Goal: Transaction & Acquisition: Obtain resource

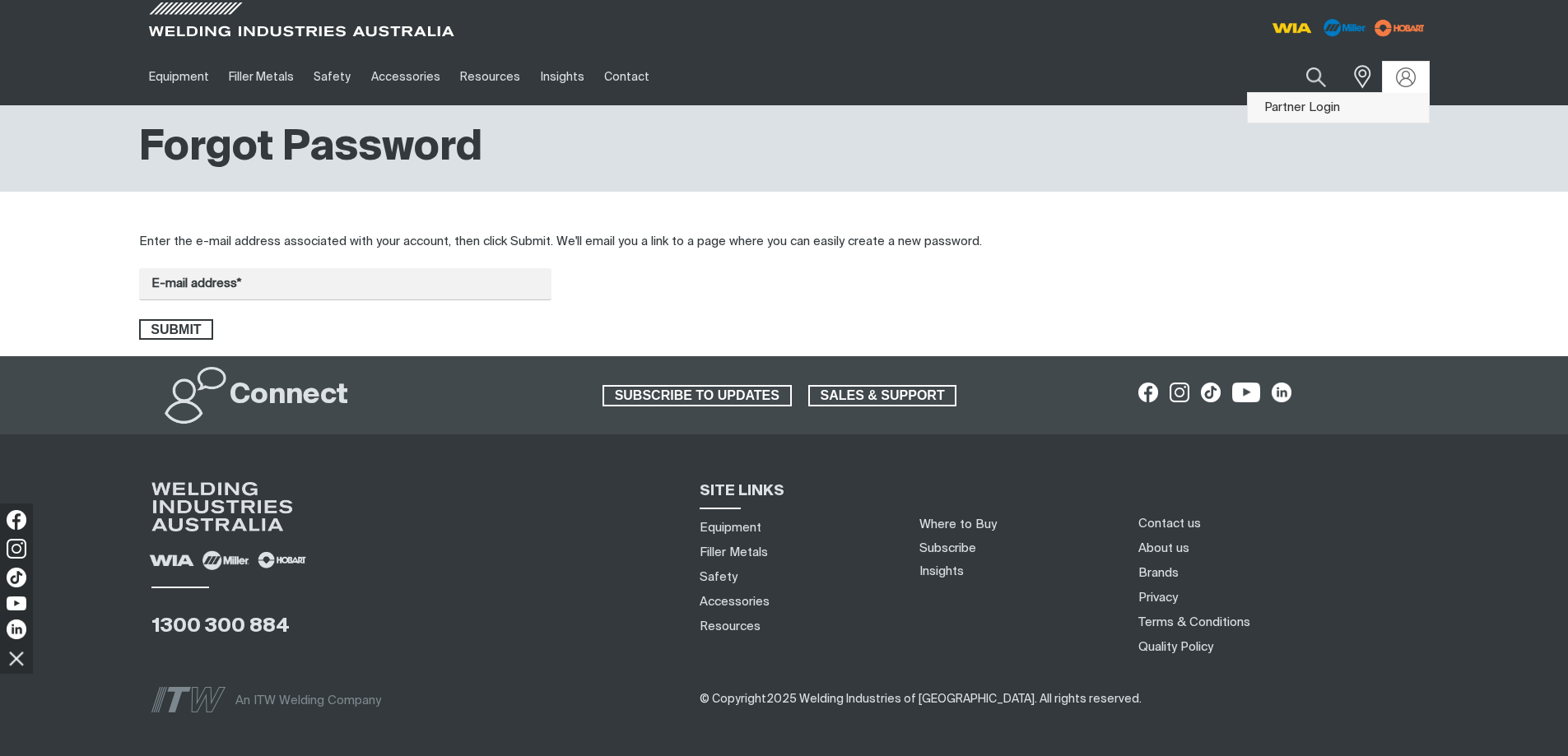
click at [1330, 108] on link "Partner Login" at bounding box center [1337, 108] width 181 height 31
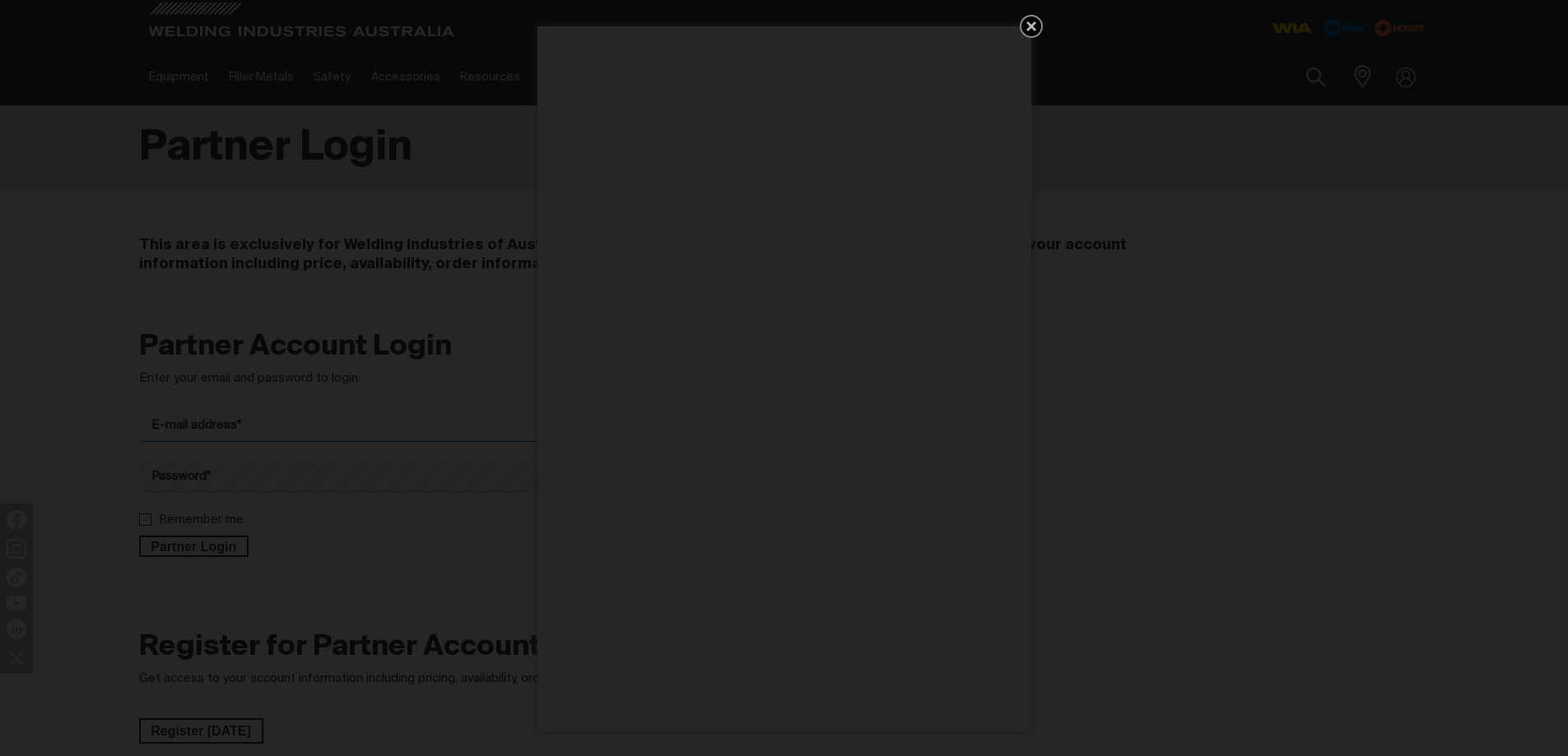
type input "[PERSON_NAME][EMAIL_ADDRESS][DOMAIN_NAME]"
click at [1031, 25] on icon "Get 5 WIA Welding Guides Free!" at bounding box center [1031, 26] width 10 height 10
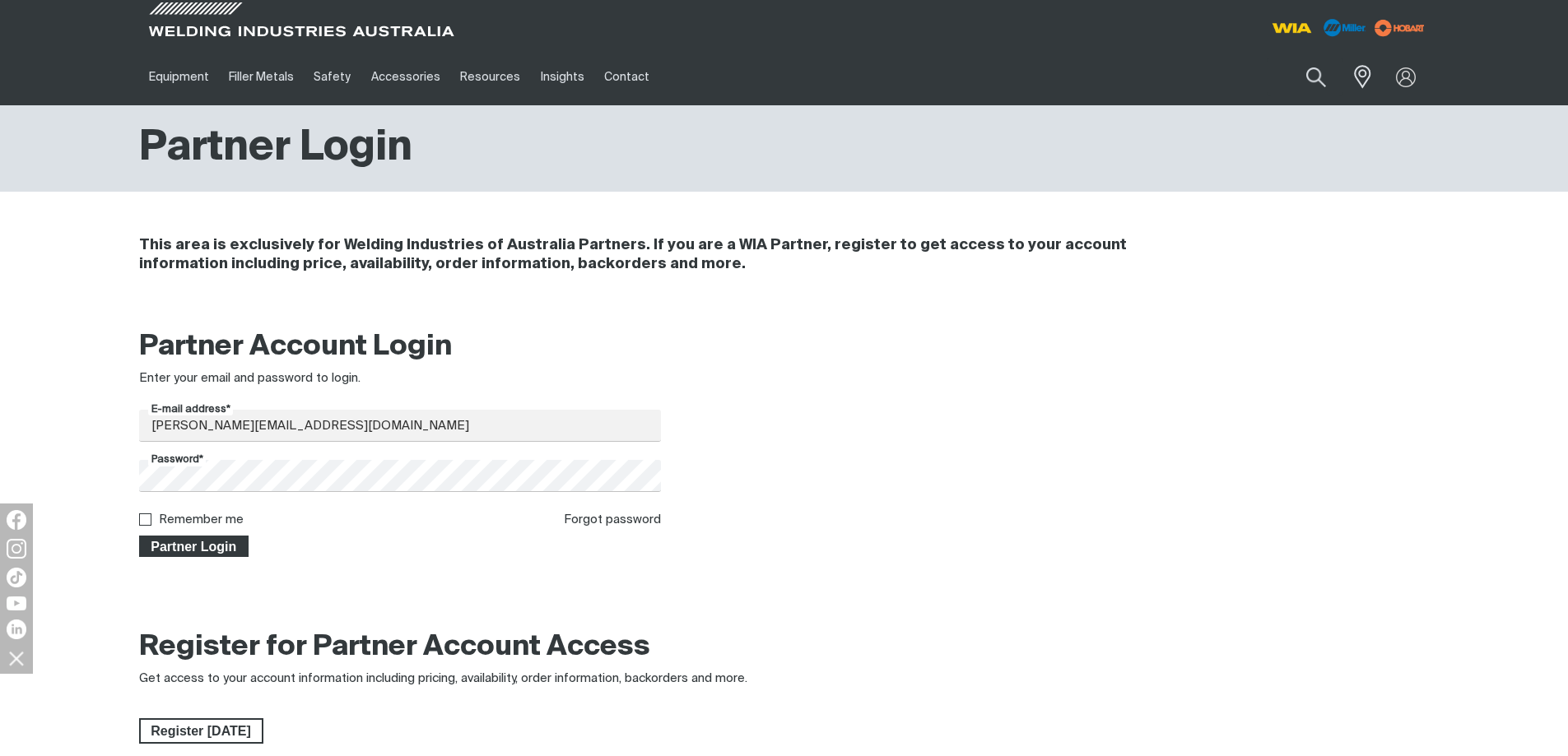
click at [215, 545] on span "Partner Login" at bounding box center [195, 546] width 107 height 21
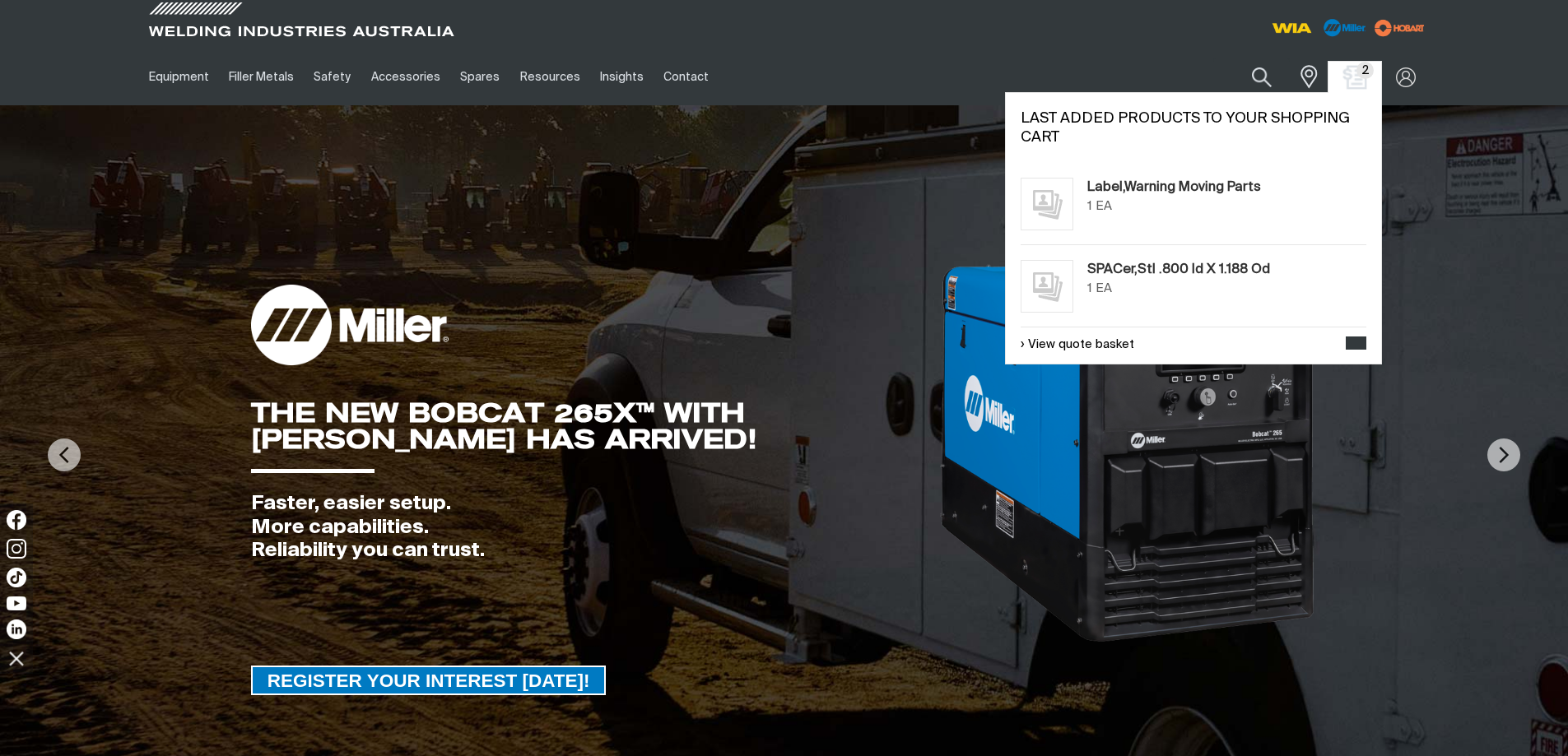
click at [1352, 69] on img "Shopping cart (2 product(s))" at bounding box center [1354, 77] width 24 height 24
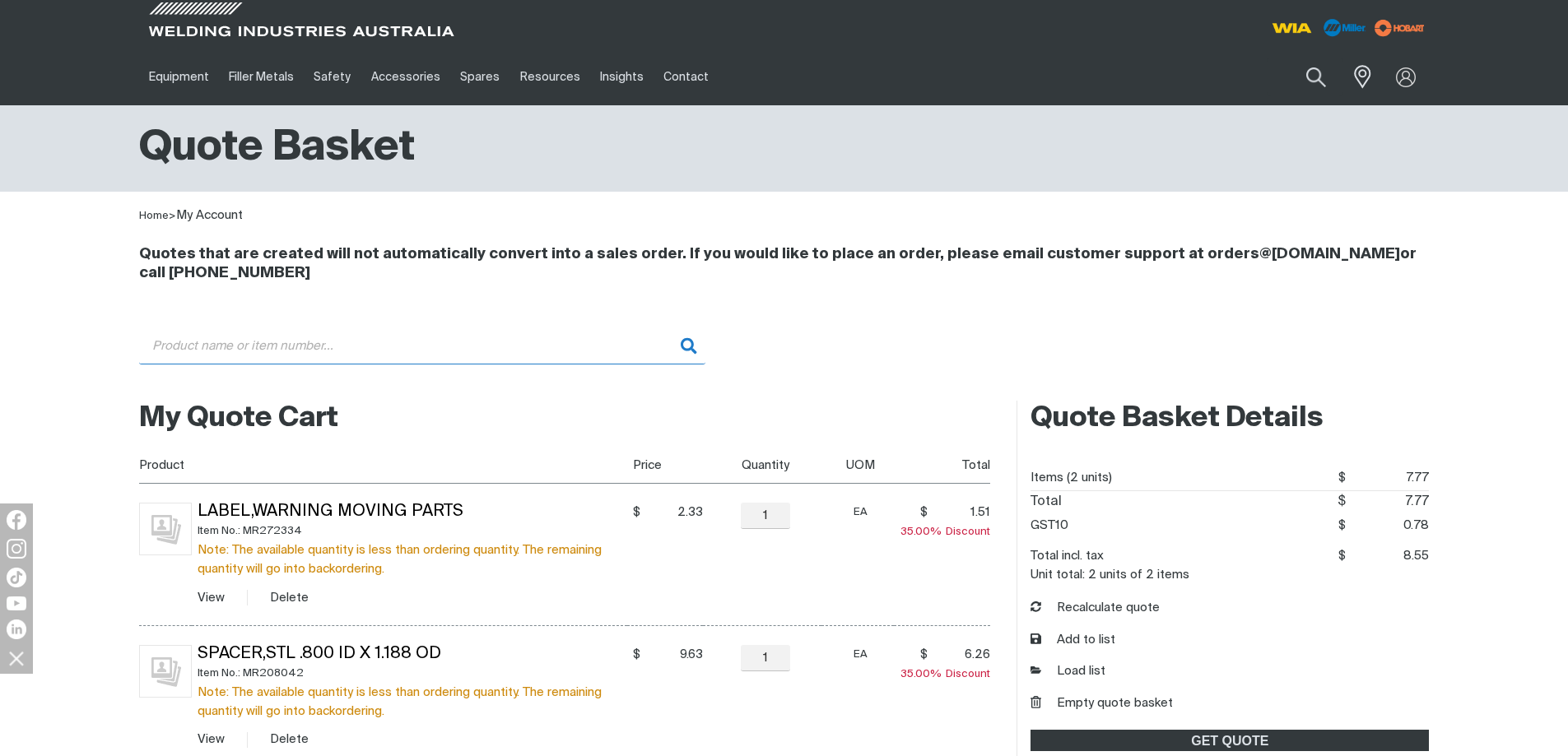
paste input "MR206615"
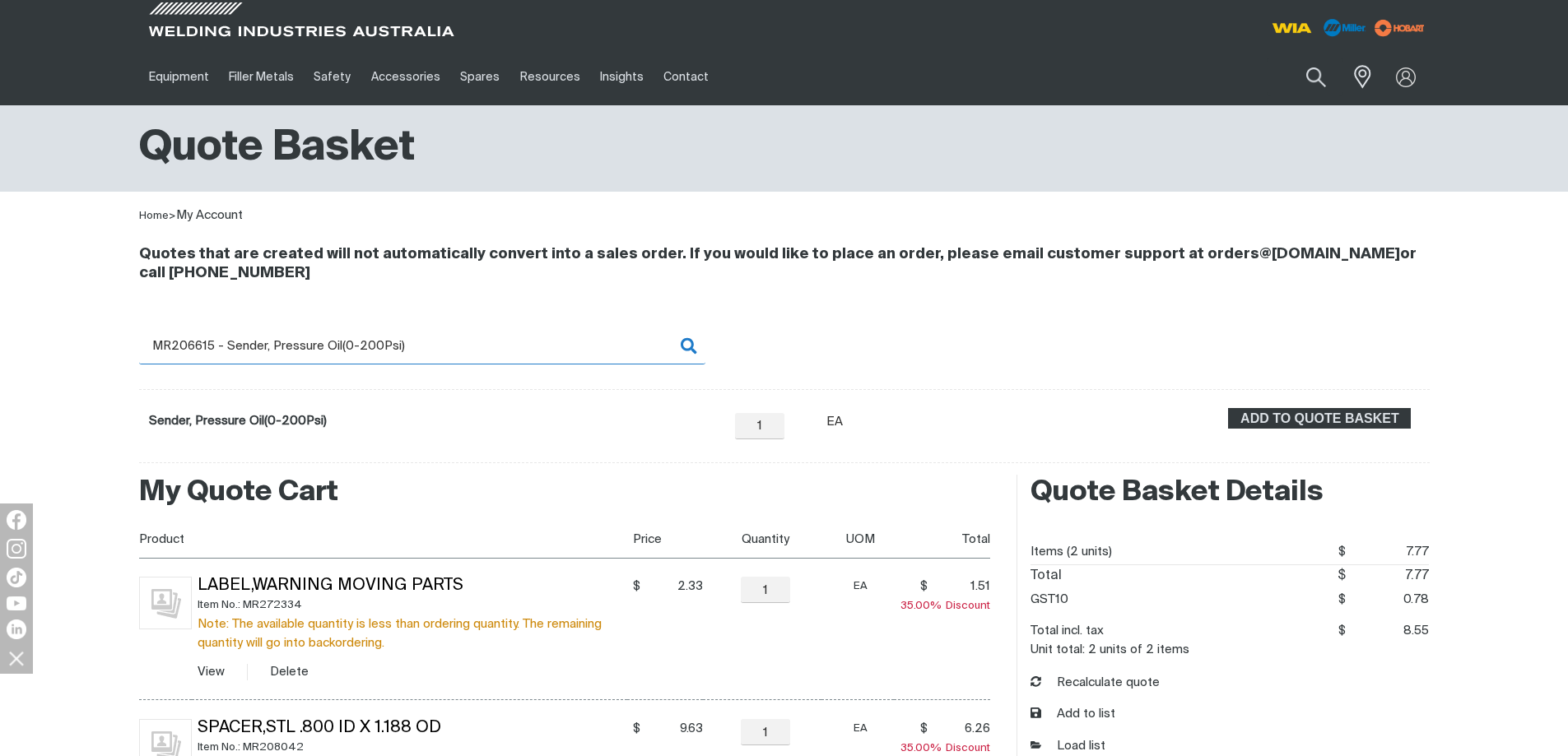
scroll to position [82, 0]
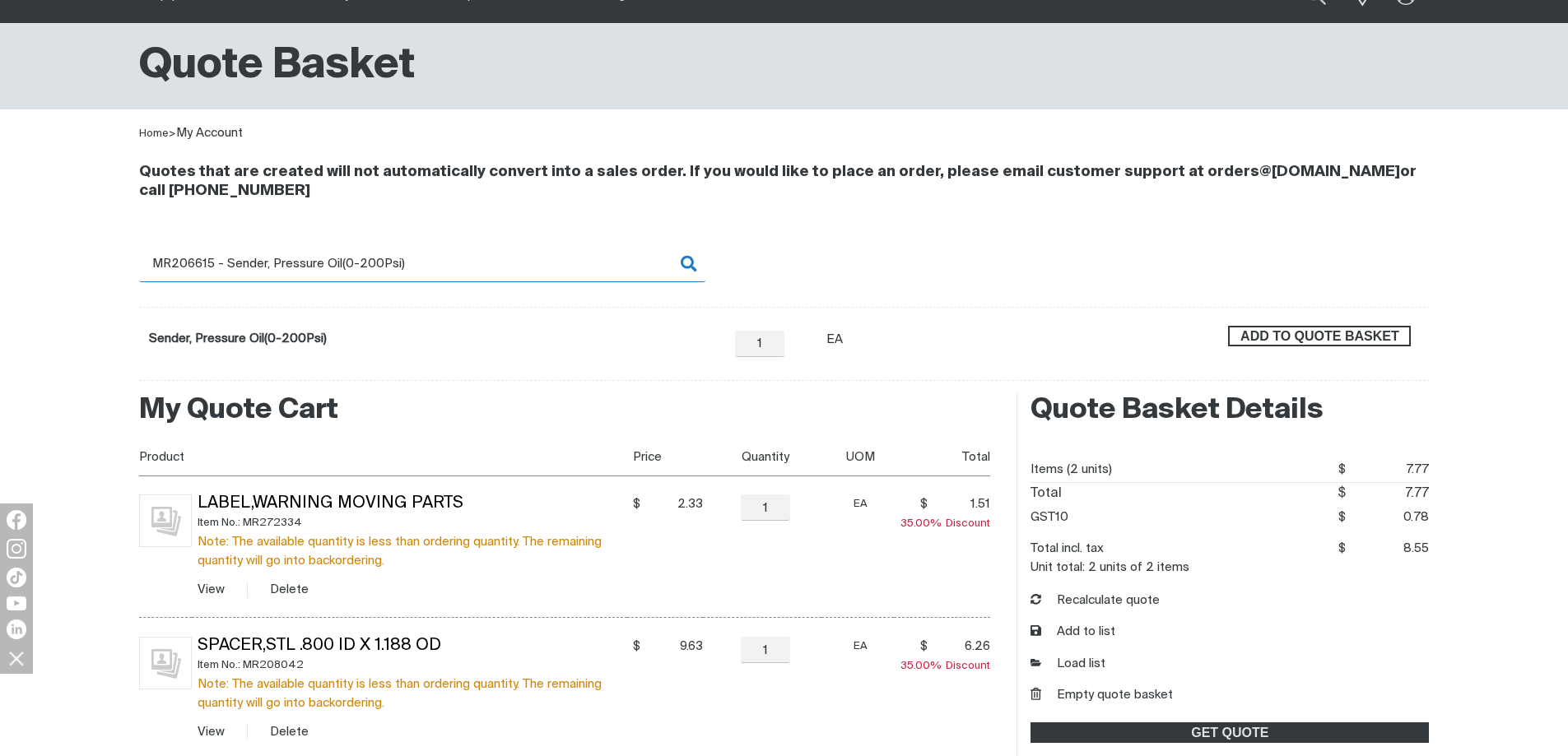
type input "MR206615 - Sender, Pressure Oil(0-200Psi)"
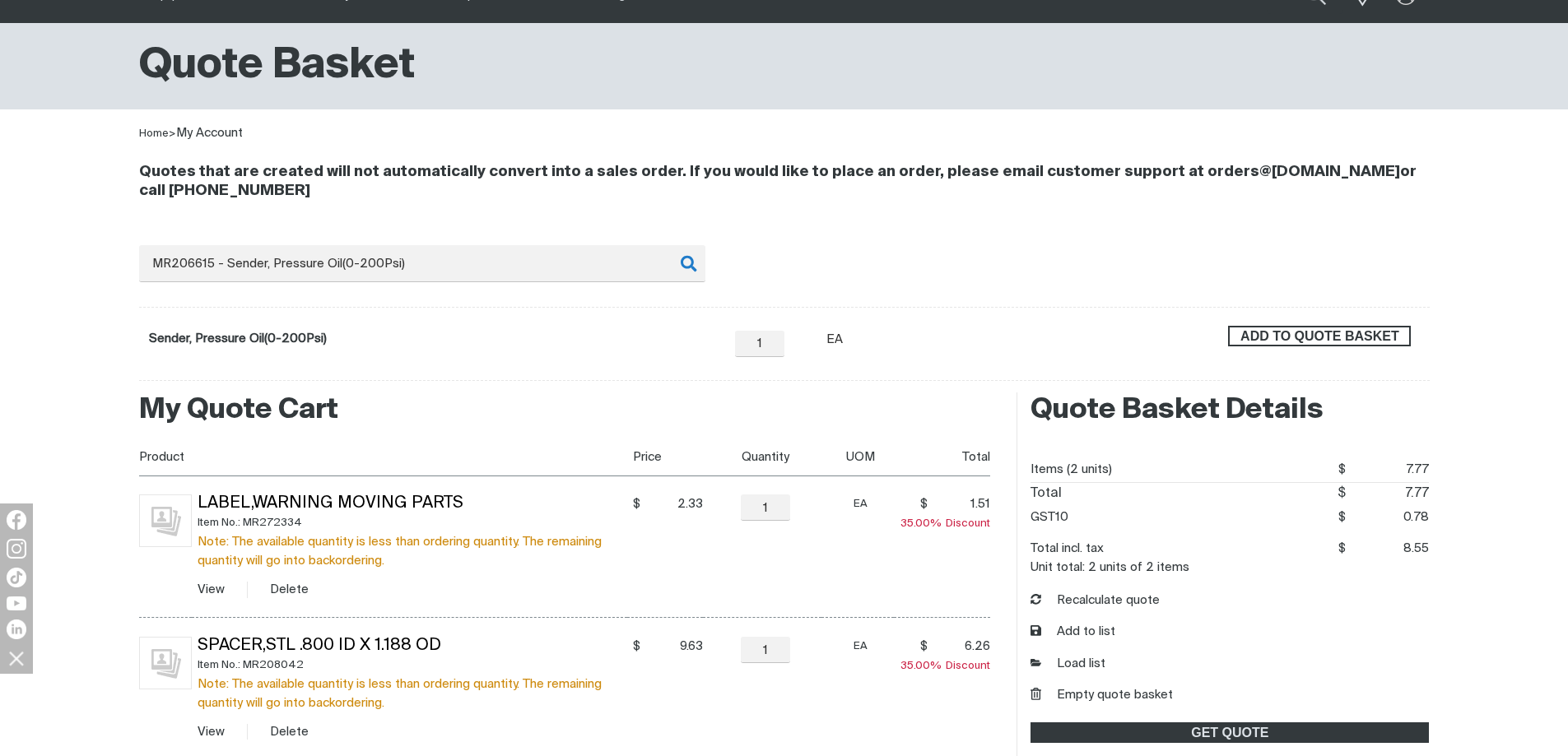
click at [1300, 336] on span "ADD TO QUOTE BASKET" at bounding box center [1319, 336] width 179 height 21
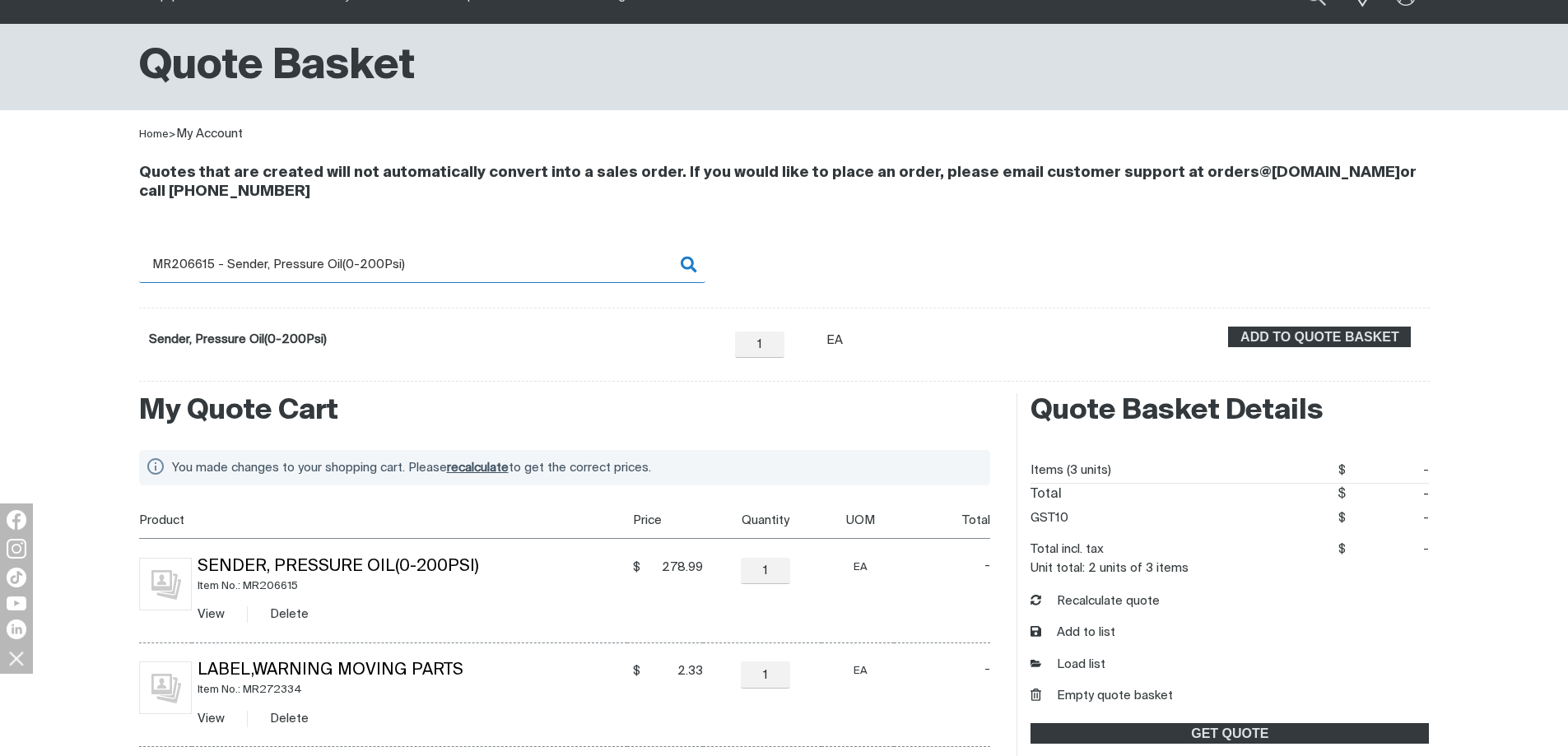
scroll to position [164, 0]
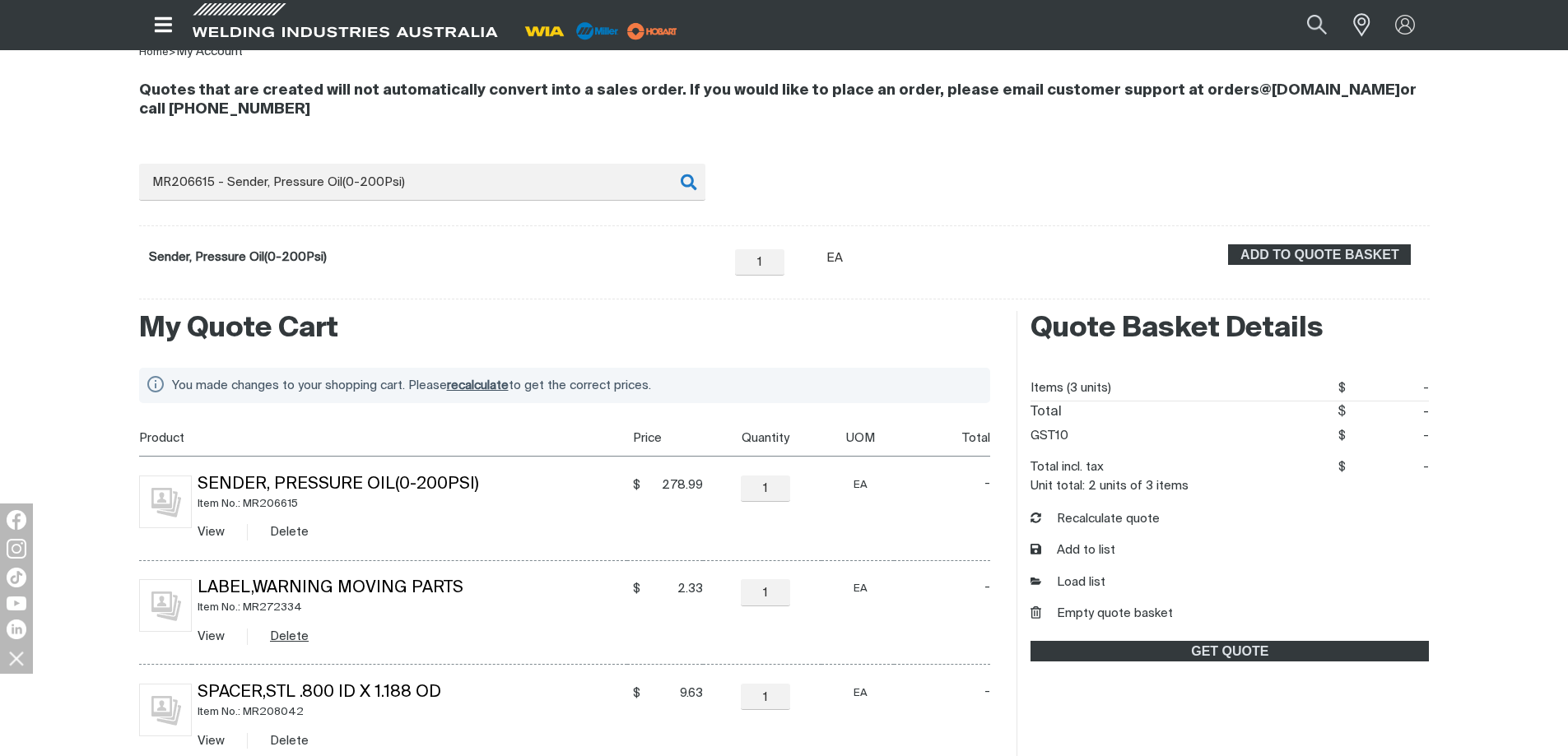
click at [290, 639] on button "Delete" at bounding box center [289, 636] width 39 height 19
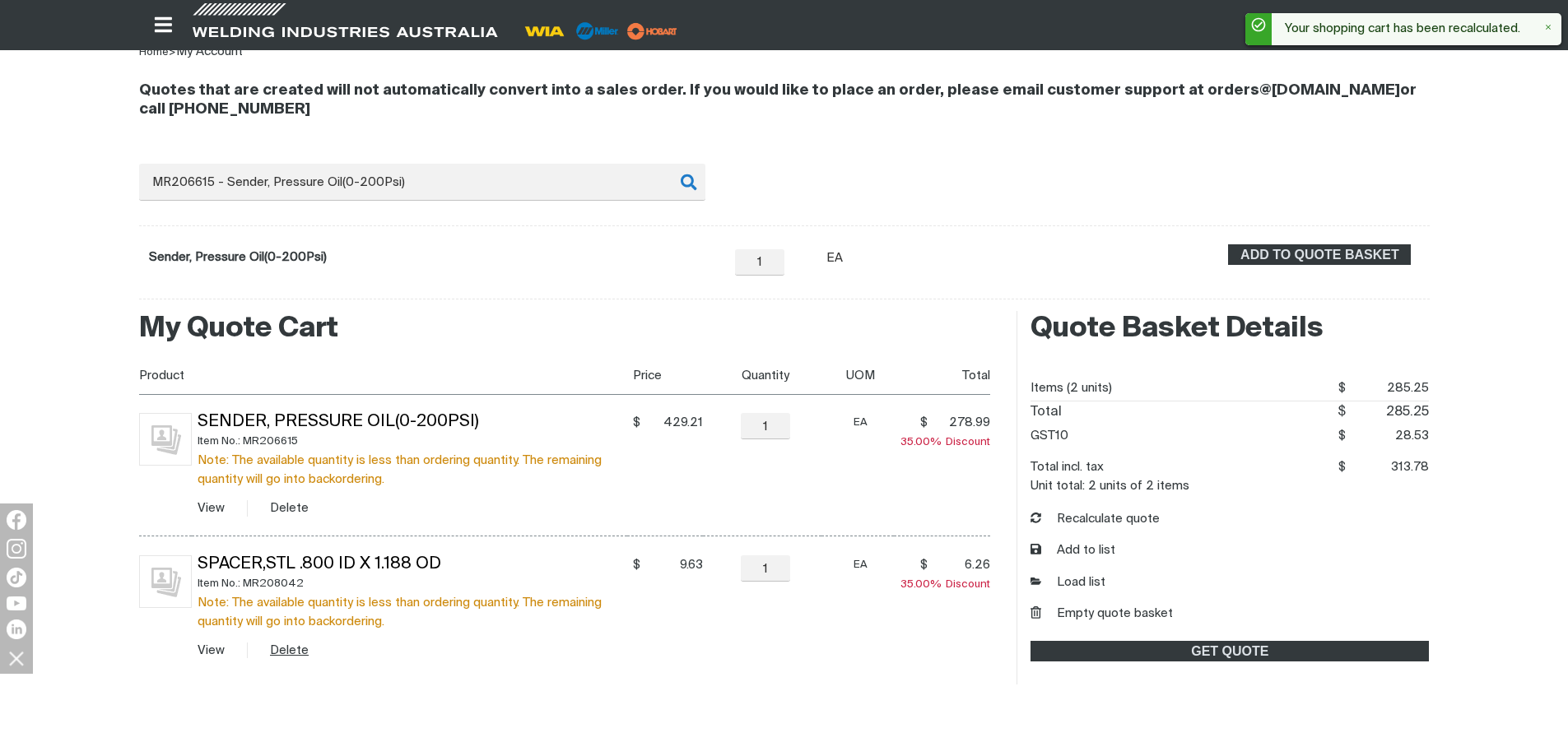
click at [284, 650] on button "Delete" at bounding box center [289, 650] width 39 height 19
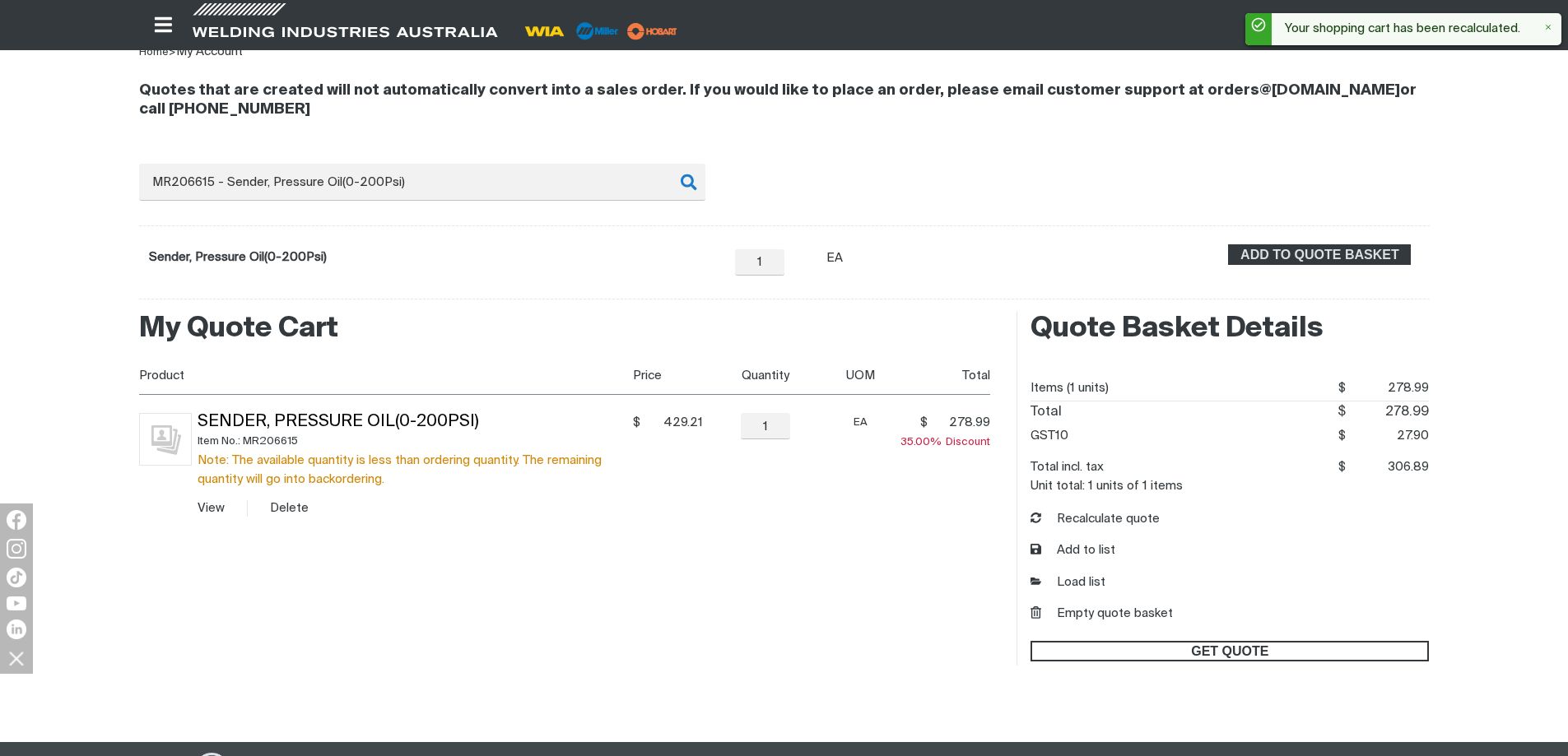
click at [1136, 654] on span "GET QUOTE" at bounding box center [1229, 651] width 395 height 21
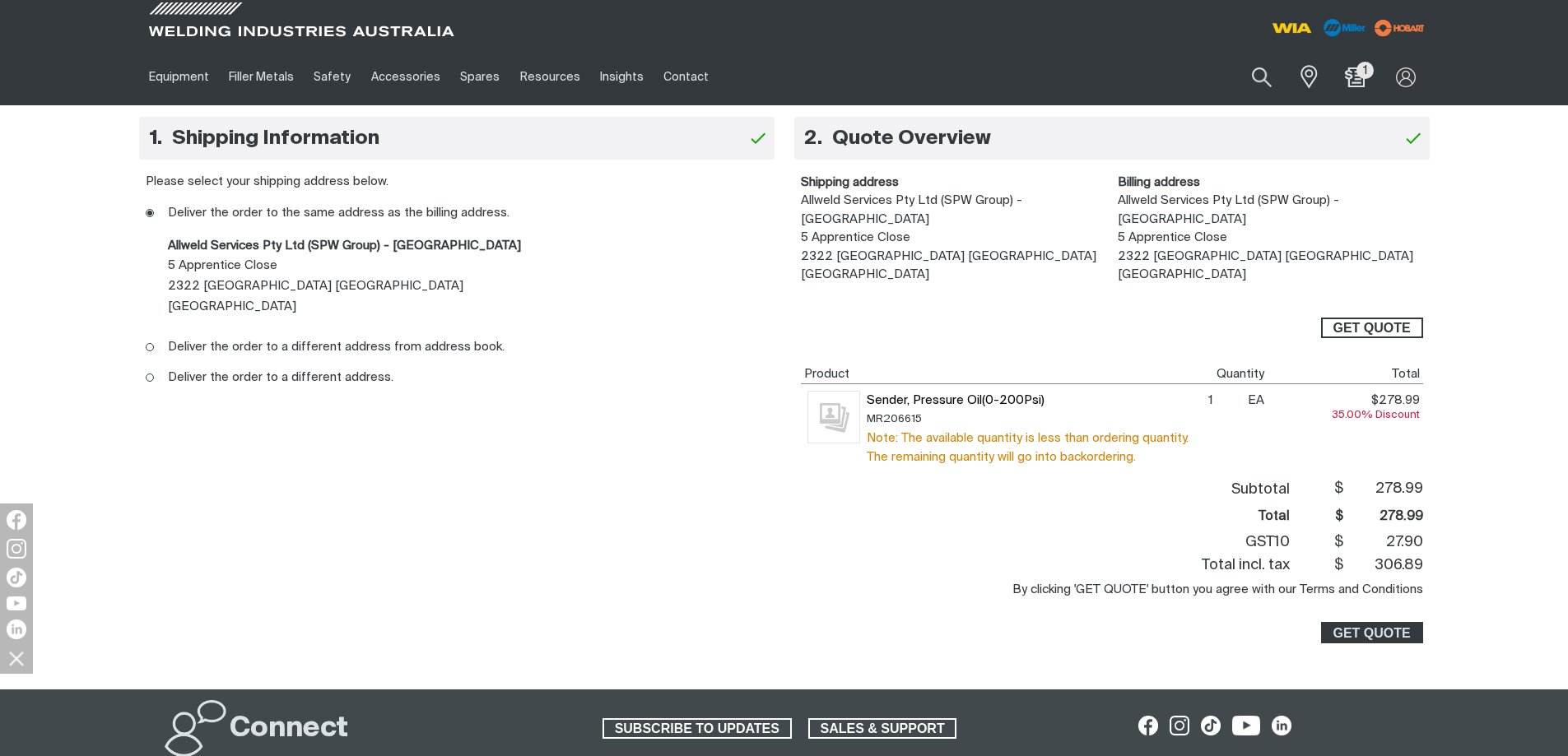
click at [1349, 317] on button "GET QUOTE" at bounding box center [1372, 328] width 102 height 21
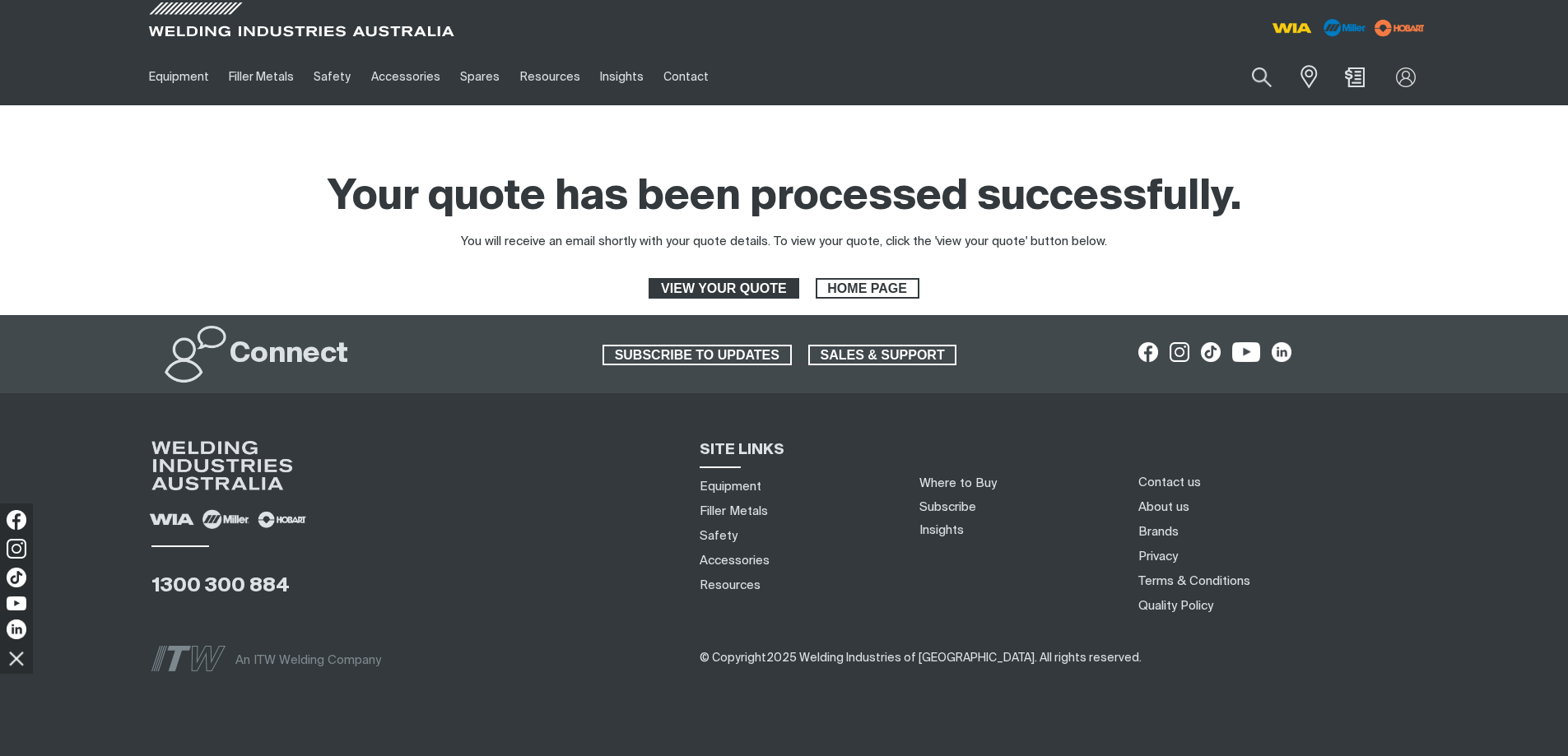
click at [757, 284] on span "VIEW YOUR QUOTE" at bounding box center [723, 289] width 147 height 21
